Goal: Task Accomplishment & Management: Use online tool/utility

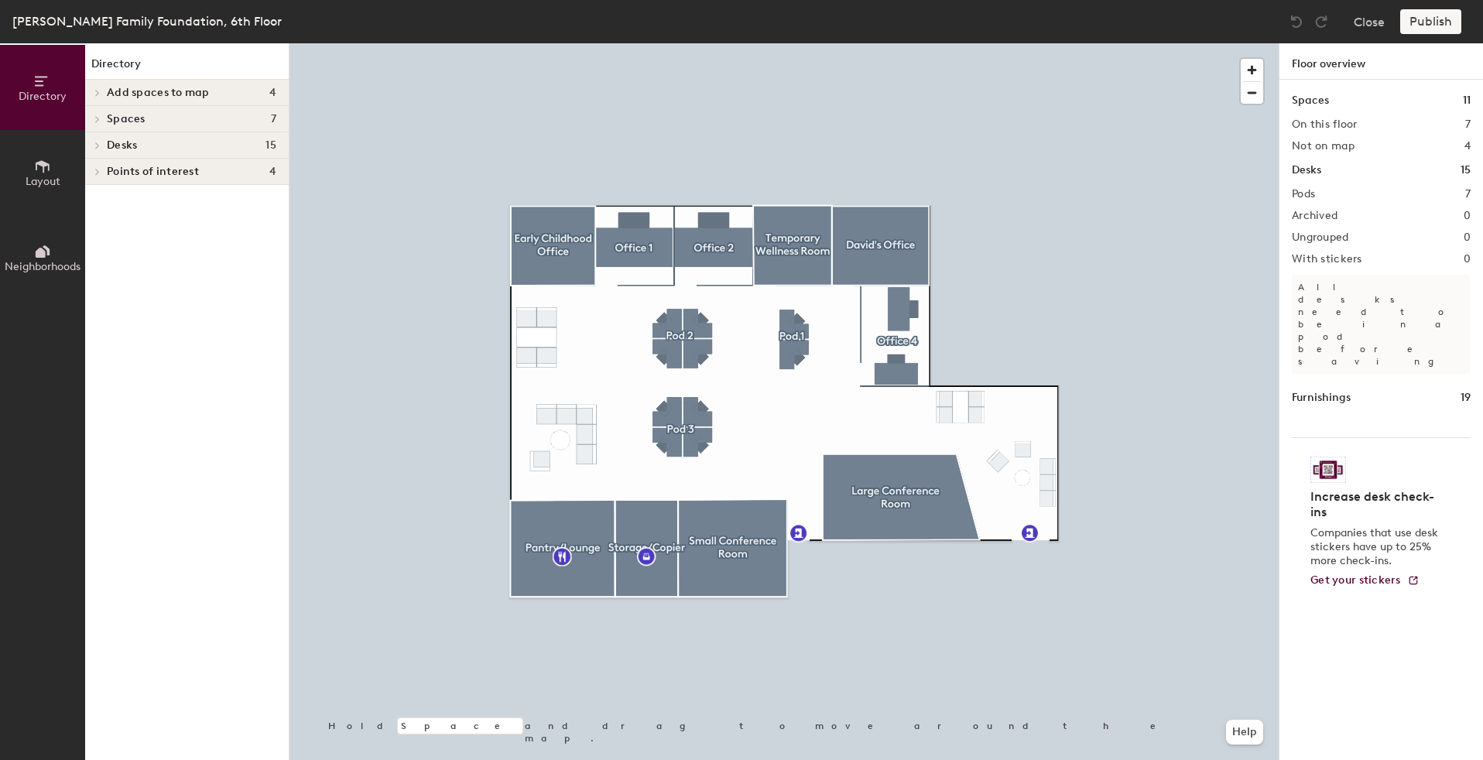
click at [150, 108] on div "Spaces 7" at bounding box center [187, 119] width 204 height 26
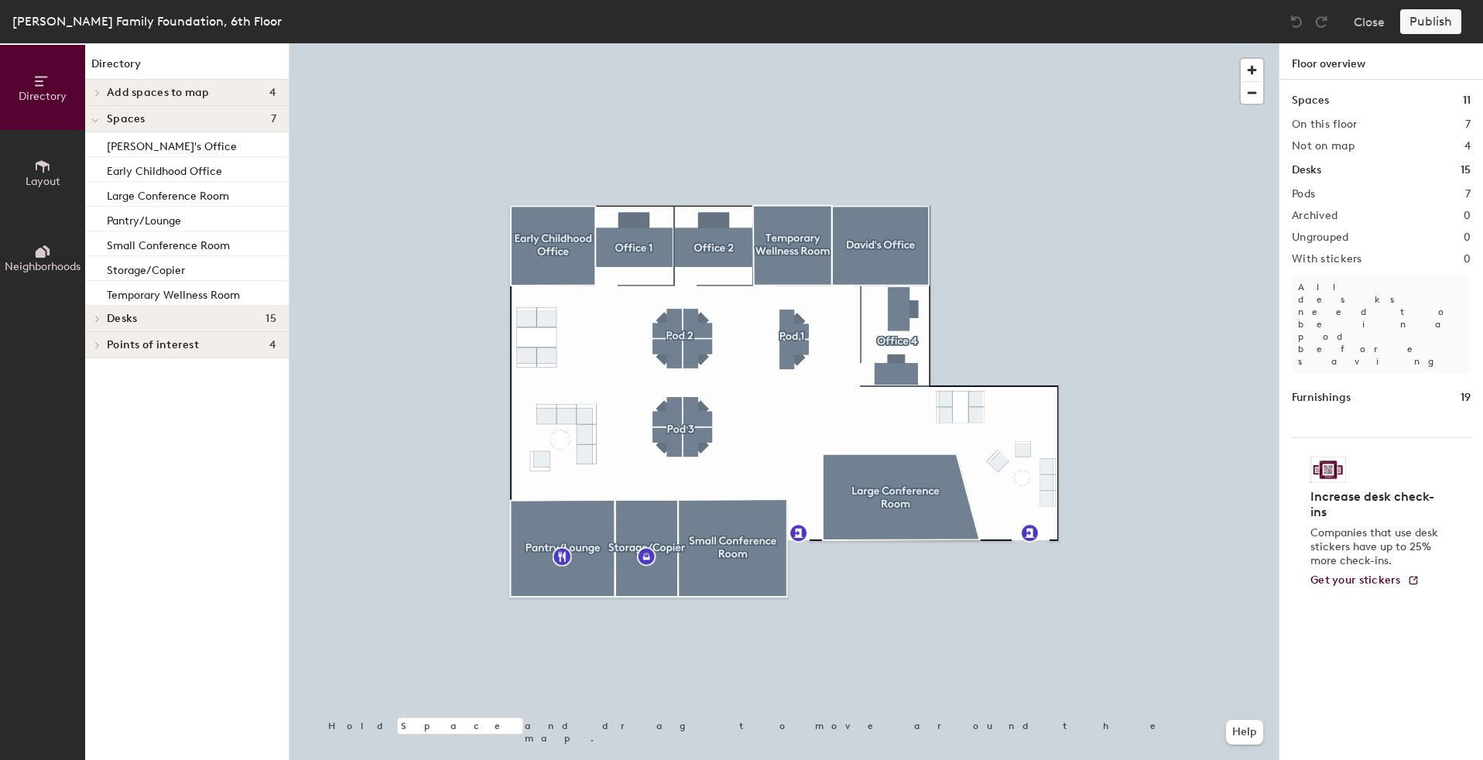
click at [149, 317] on h4 "Desks 15" at bounding box center [191, 319] width 169 height 12
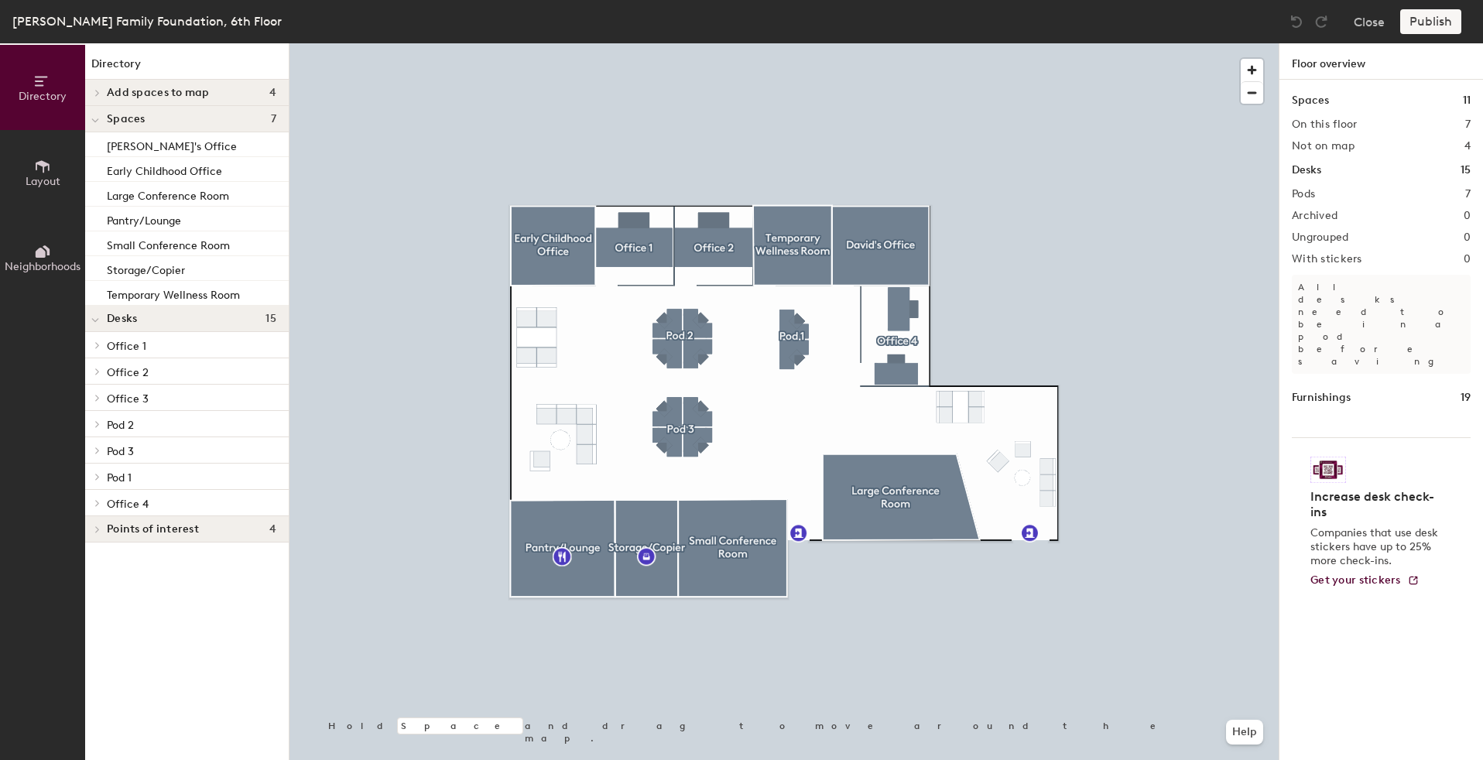
click at [102, 402] on div at bounding box center [95, 398] width 20 height 26
click at [164, 399] on p "Office 3" at bounding box center [191, 398] width 169 height 20
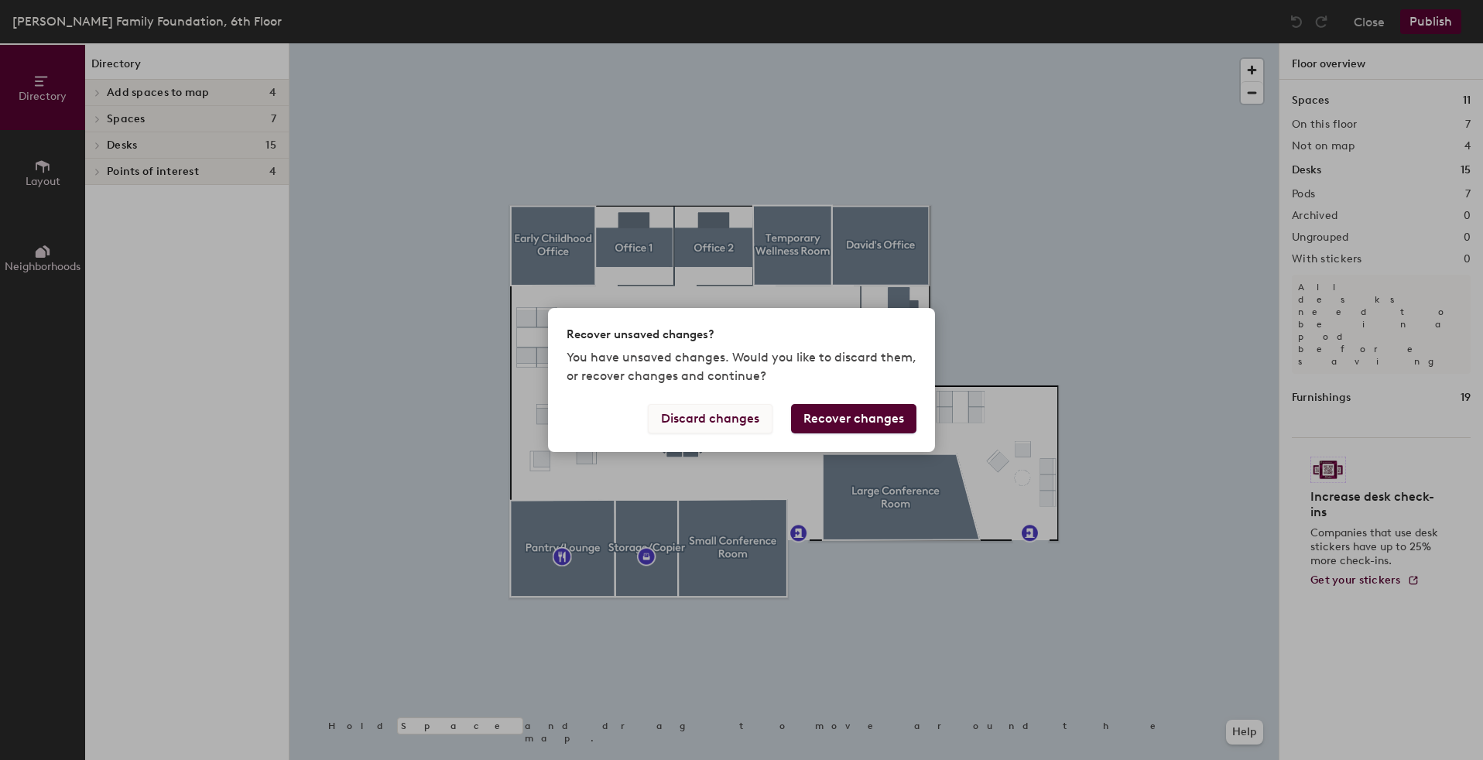
click at [721, 427] on button "Discard changes" at bounding box center [710, 418] width 125 height 29
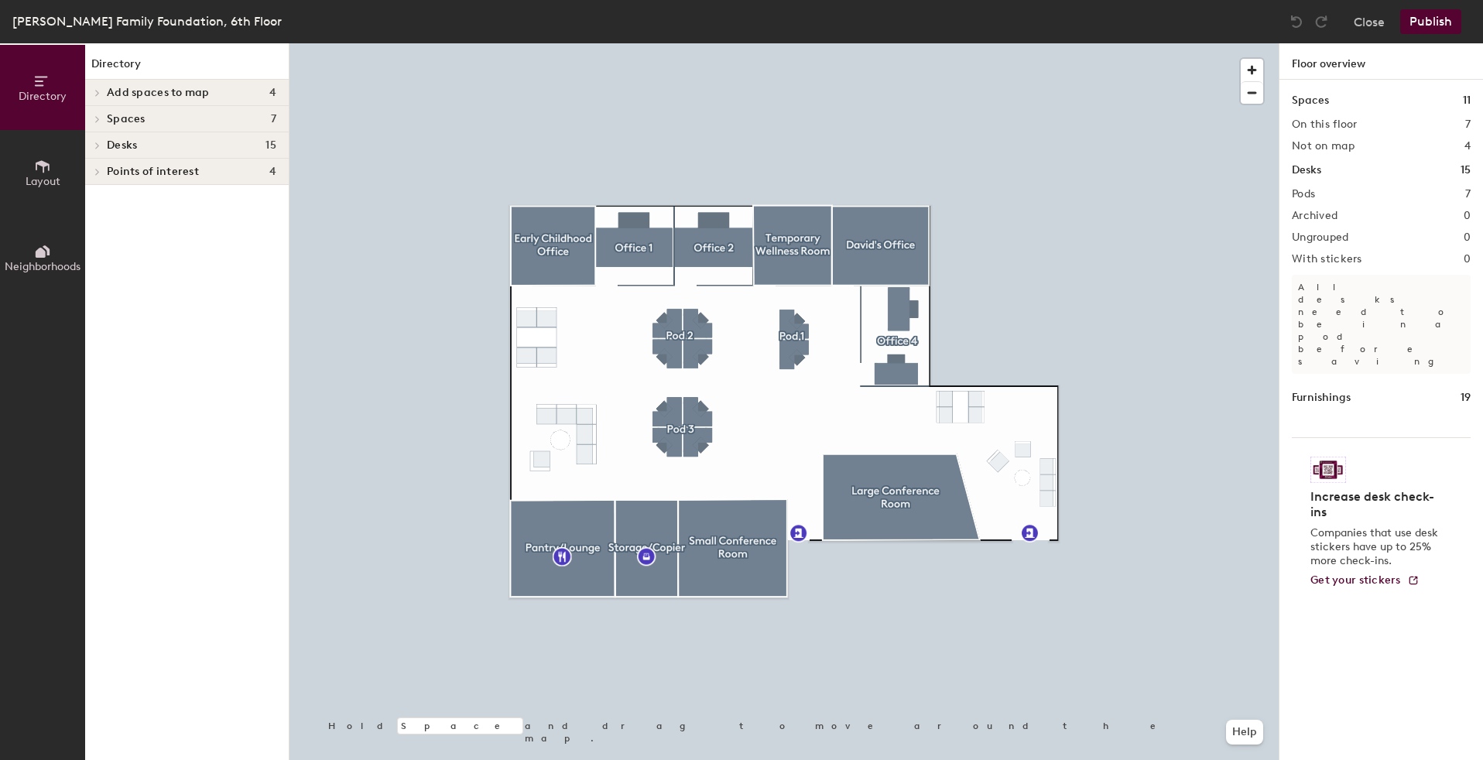
click at [144, 137] on div "Desks 15" at bounding box center [187, 145] width 204 height 26
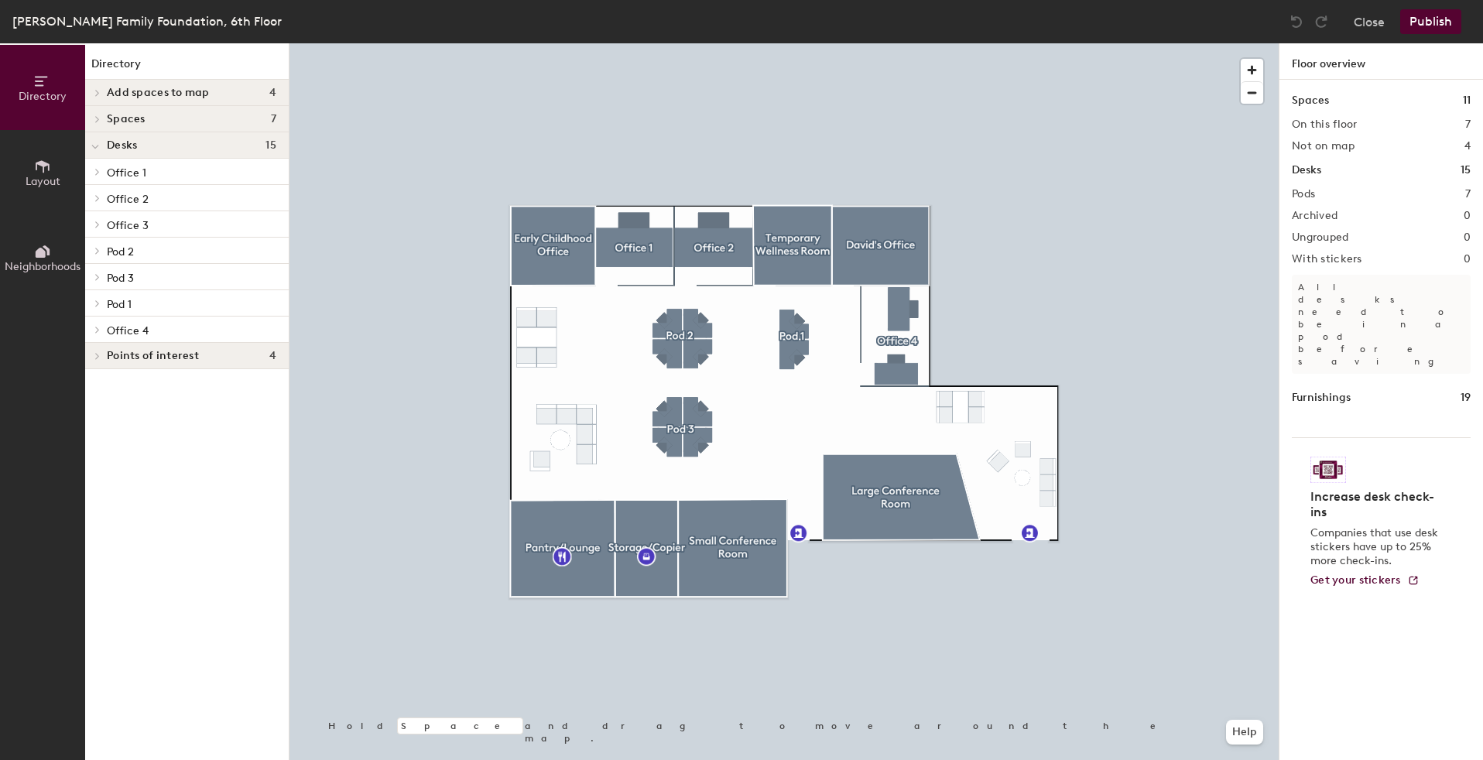
click at [137, 232] on p "Office 3" at bounding box center [191, 224] width 169 height 20
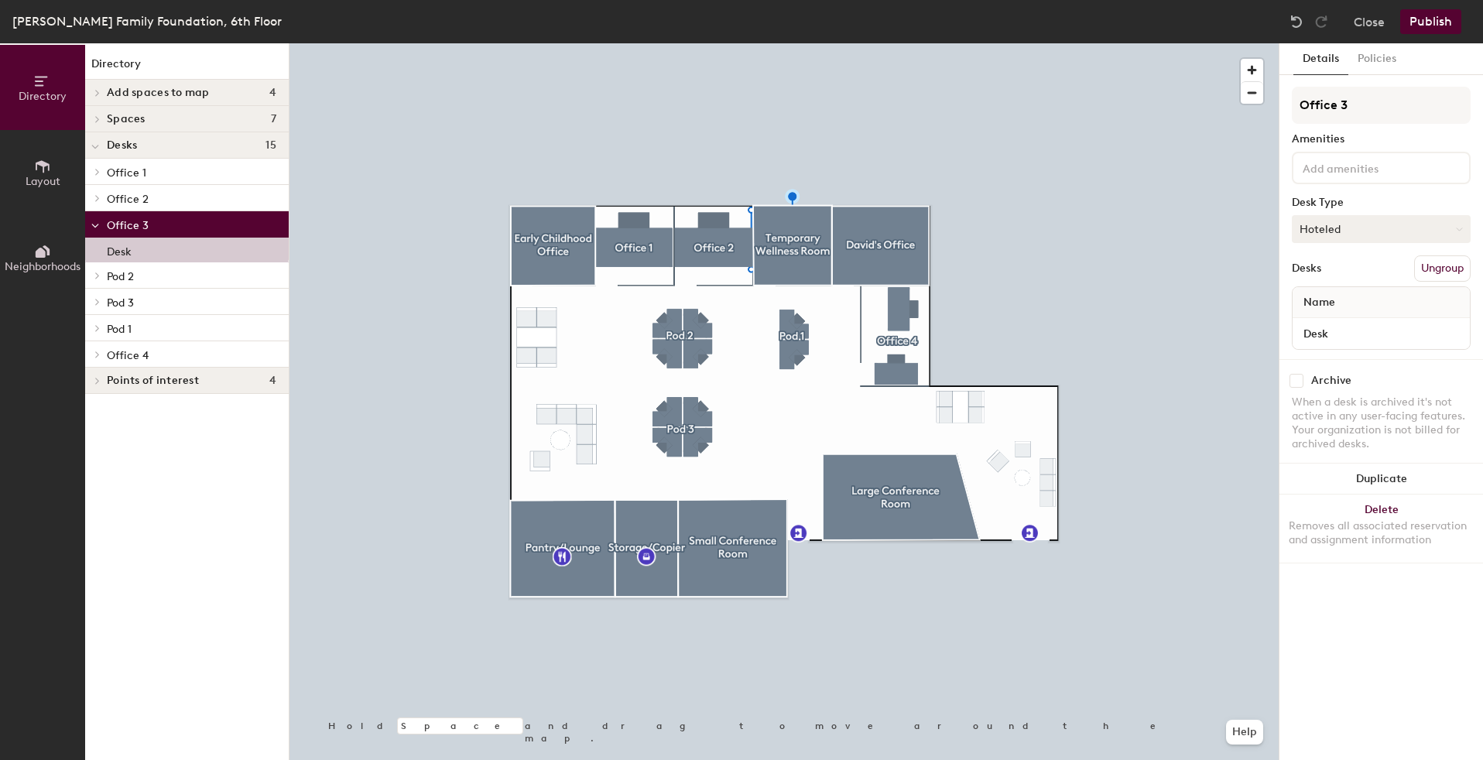
click at [1330, 233] on button "Hoteled" at bounding box center [1381, 229] width 179 height 28
click at [1360, 54] on button "Policies" at bounding box center [1376, 59] width 57 height 32
